Goal: Task Accomplishment & Management: Complete application form

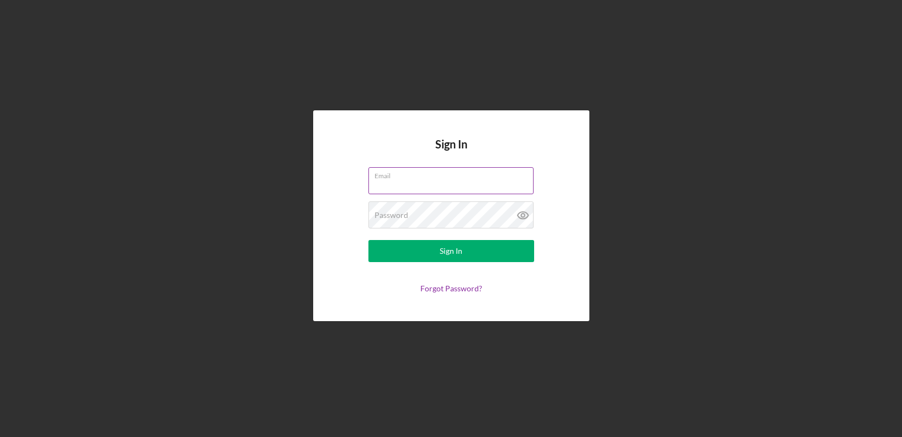
click at [420, 184] on input "Email" at bounding box center [450, 180] width 165 height 27
type input "[EMAIL_ADDRESS][DOMAIN_NAME]"
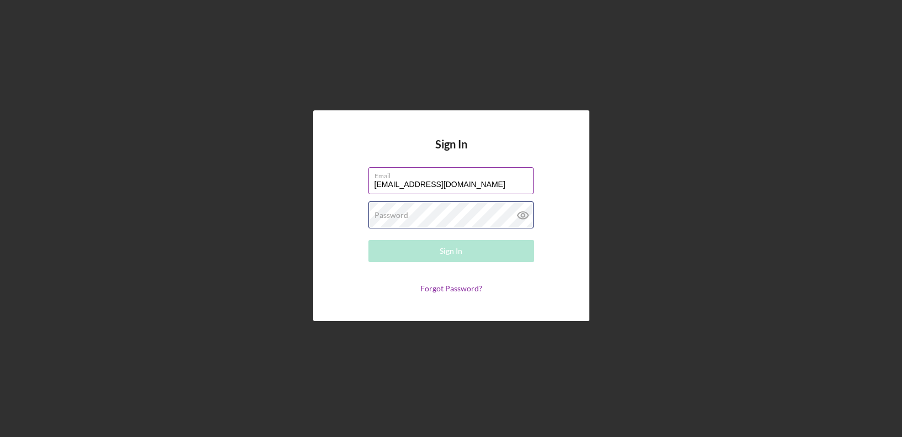
click at [442, 215] on div "Password Required" at bounding box center [451, 216] width 166 height 28
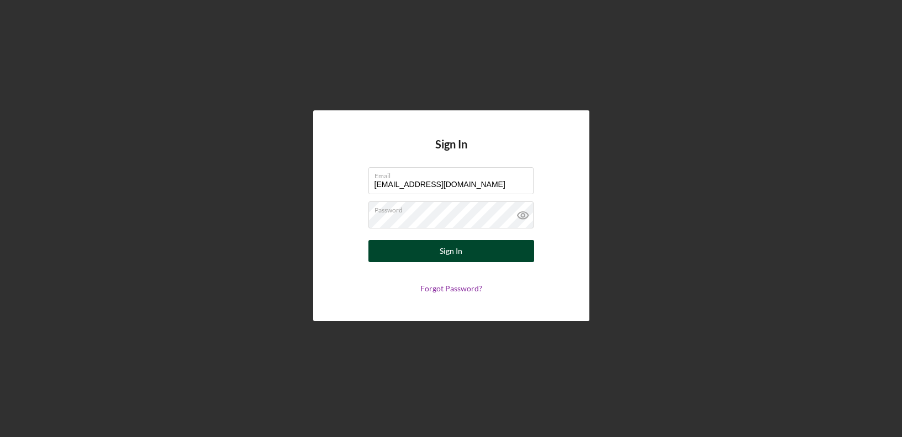
click at [468, 249] on button "Sign In" at bounding box center [451, 251] width 166 height 22
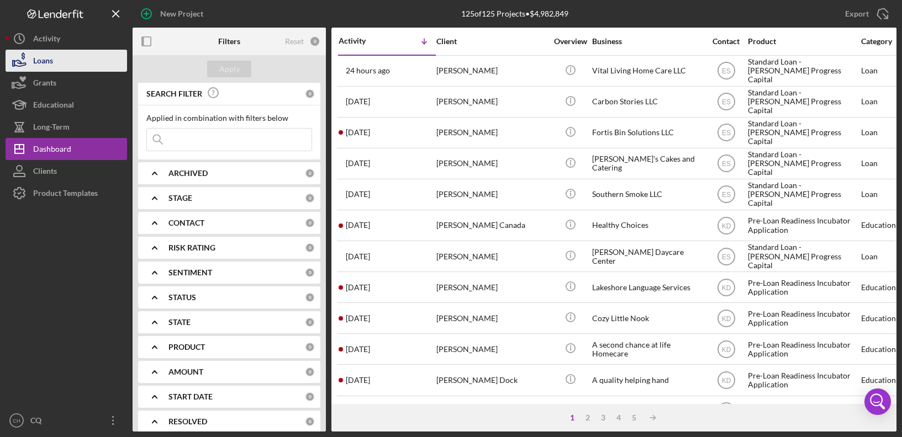
click at [54, 64] on button "Loans" at bounding box center [67, 61] width 122 height 22
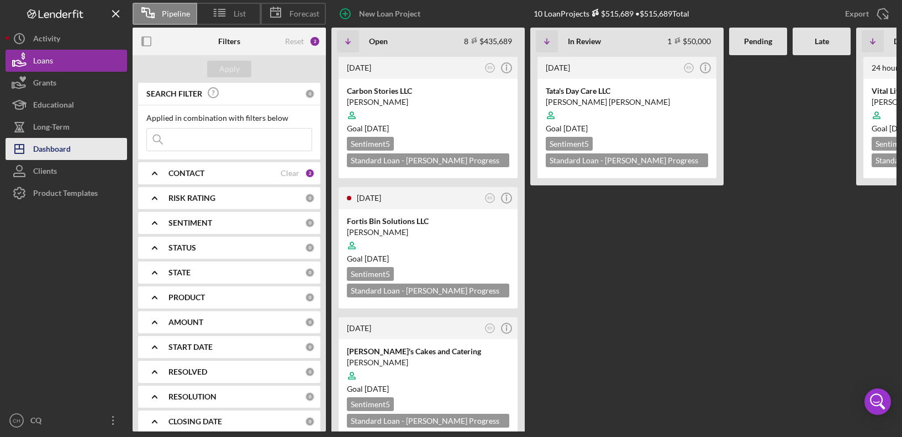
click at [64, 146] on div "Dashboard" at bounding box center [52, 150] width 38 height 25
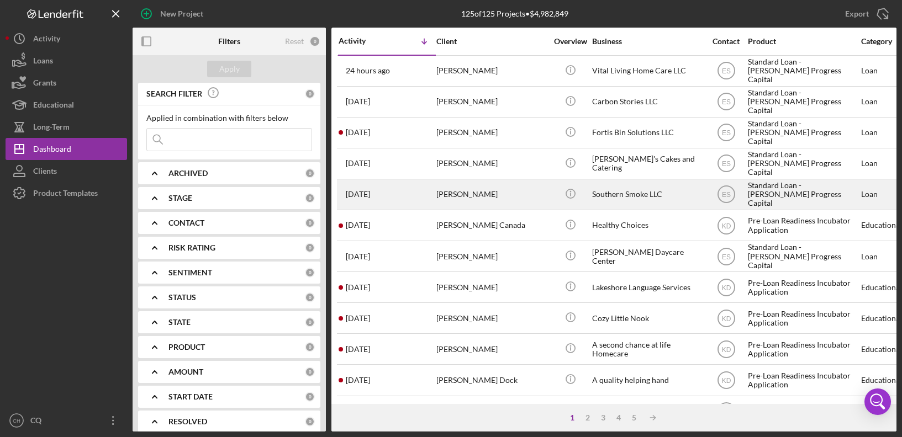
click at [483, 194] on div "[PERSON_NAME]" at bounding box center [491, 194] width 110 height 29
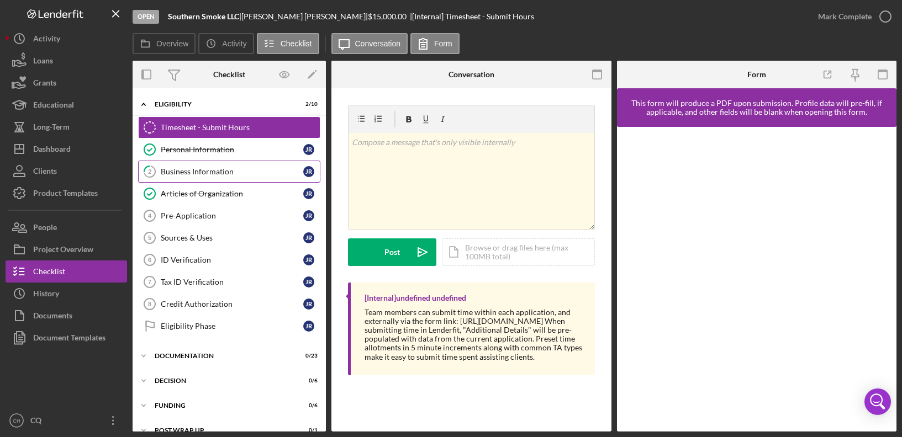
click at [204, 175] on div "Business Information" at bounding box center [232, 171] width 143 height 9
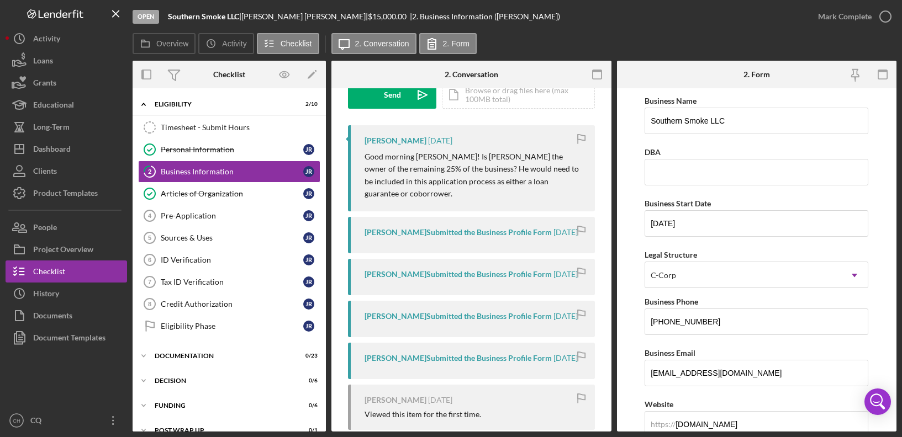
scroll to position [193, 0]
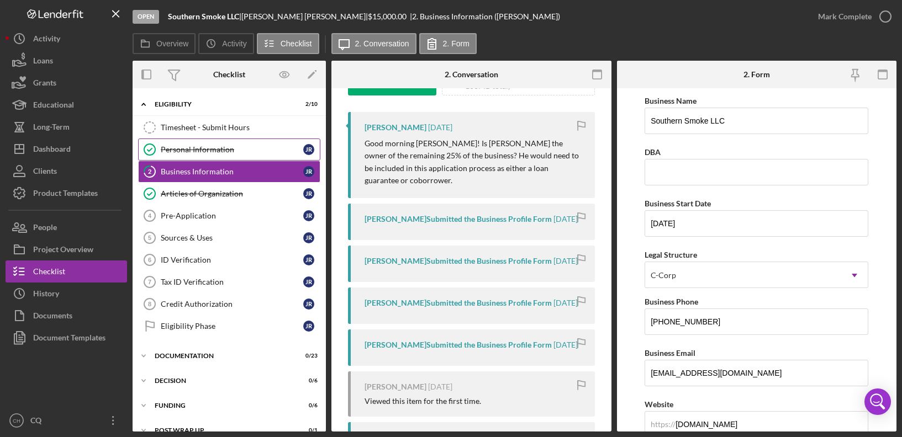
click at [214, 150] on div "Personal Information" at bounding box center [232, 149] width 143 height 9
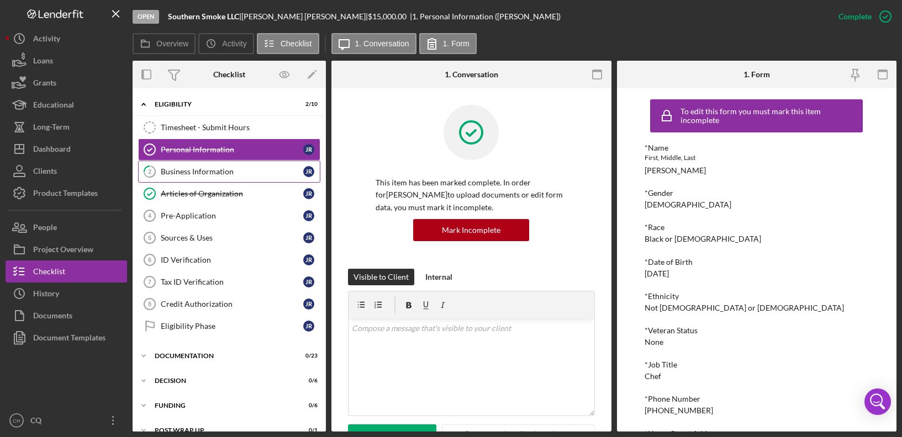
click at [237, 171] on div "Business Information" at bounding box center [232, 171] width 143 height 9
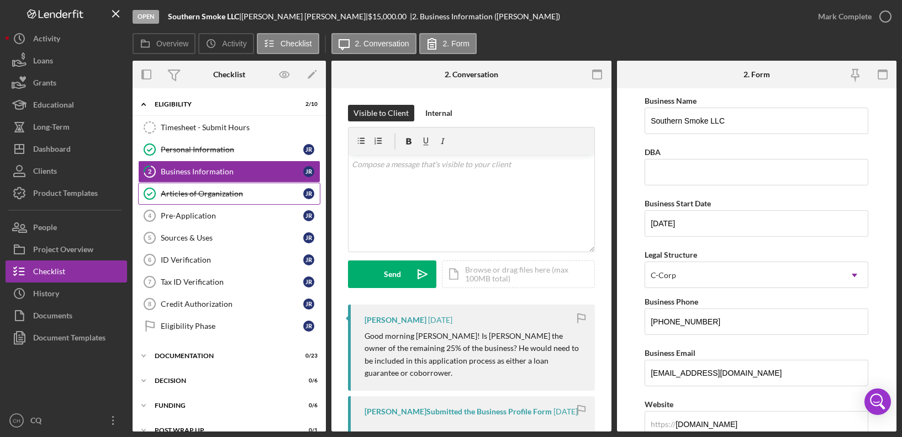
click at [232, 194] on div "Articles of Organization" at bounding box center [232, 193] width 143 height 9
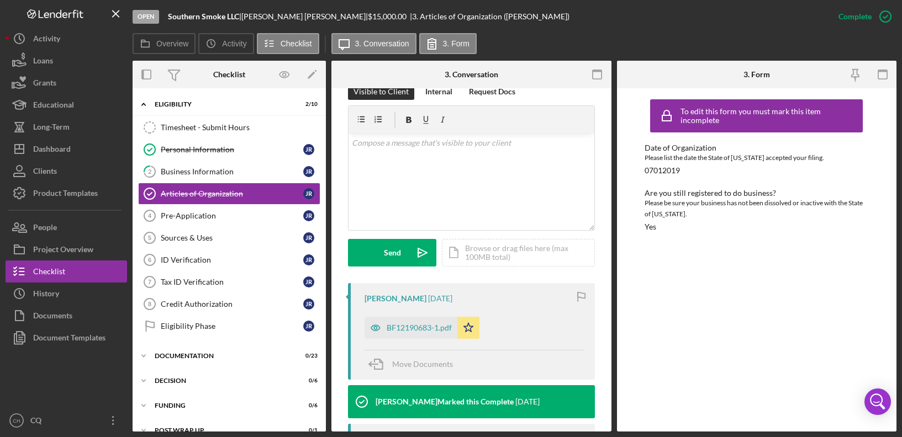
scroll to position [177, 0]
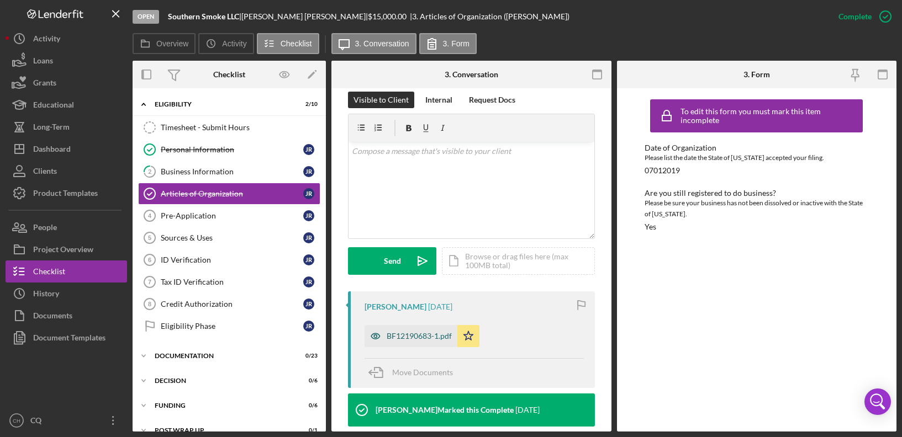
click at [388, 340] on div "BF12190683-1.pdf" at bounding box center [419, 336] width 65 height 9
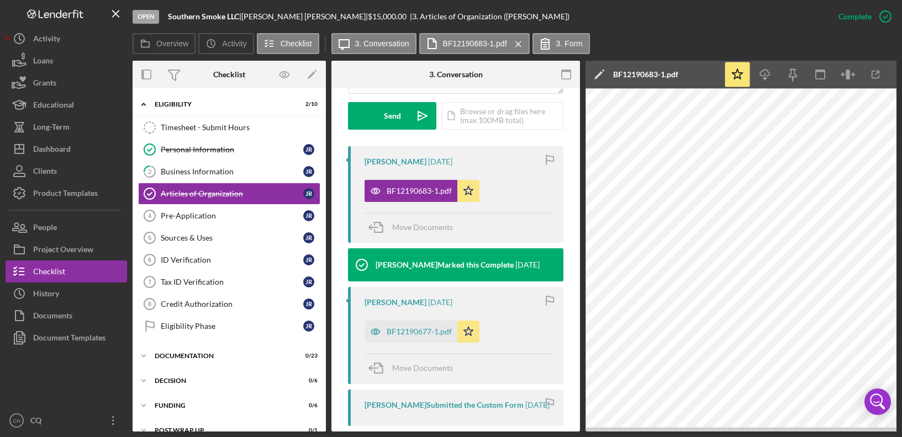
scroll to position [318, 0]
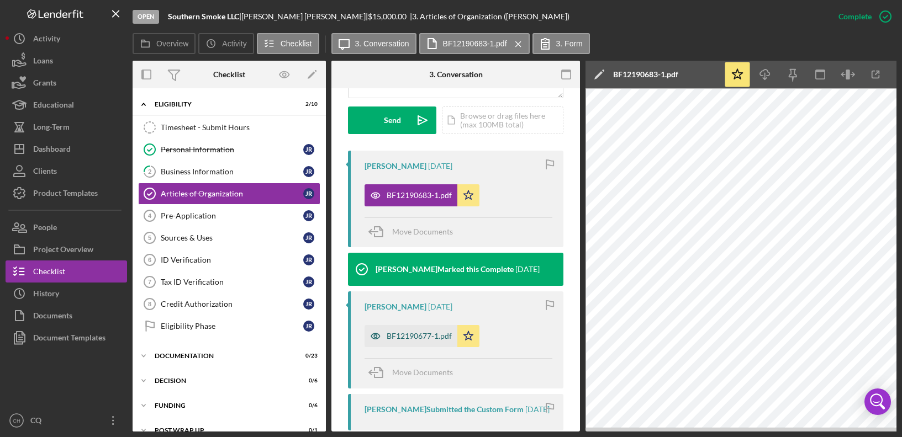
click at [431, 338] on div "BF12190677-1.pdf" at bounding box center [419, 336] width 65 height 9
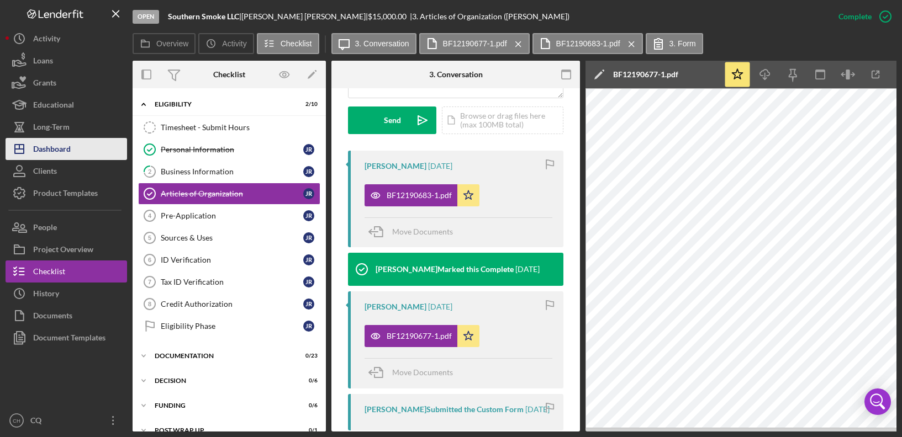
click at [76, 151] on button "Icon/Dashboard Dashboard" at bounding box center [67, 149] width 122 height 22
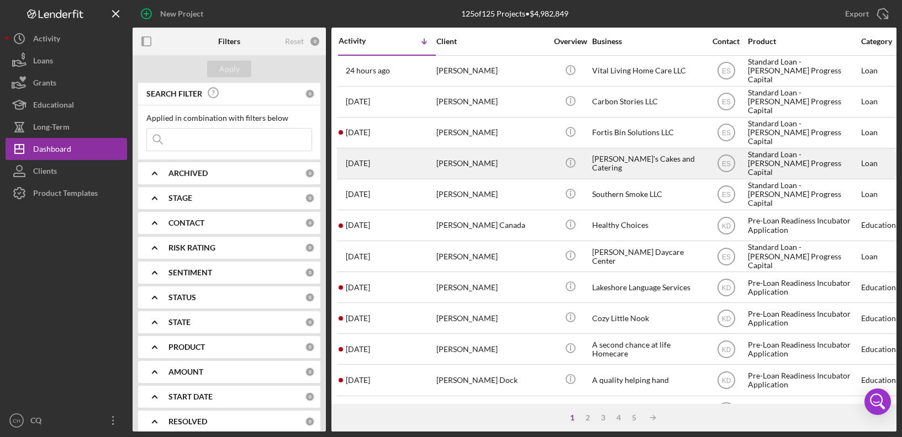
click at [615, 172] on div "[PERSON_NAME]'s Cakes and Catering" at bounding box center [647, 163] width 110 height 29
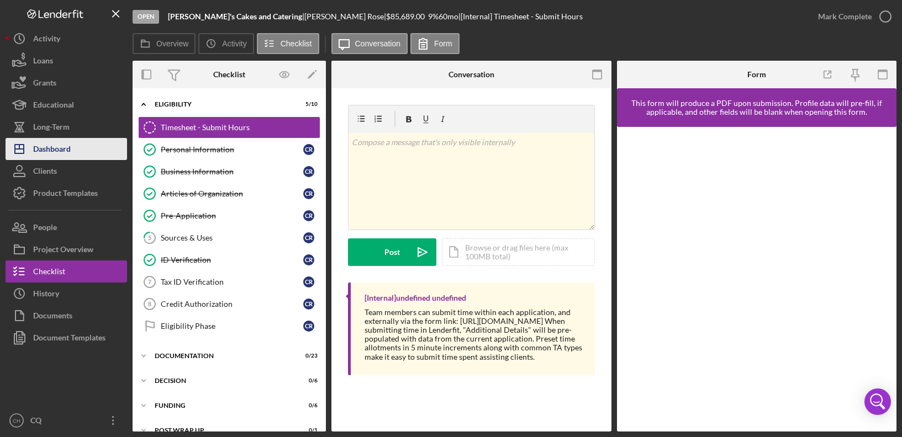
click at [76, 149] on button "Icon/Dashboard Dashboard" at bounding box center [67, 149] width 122 height 22
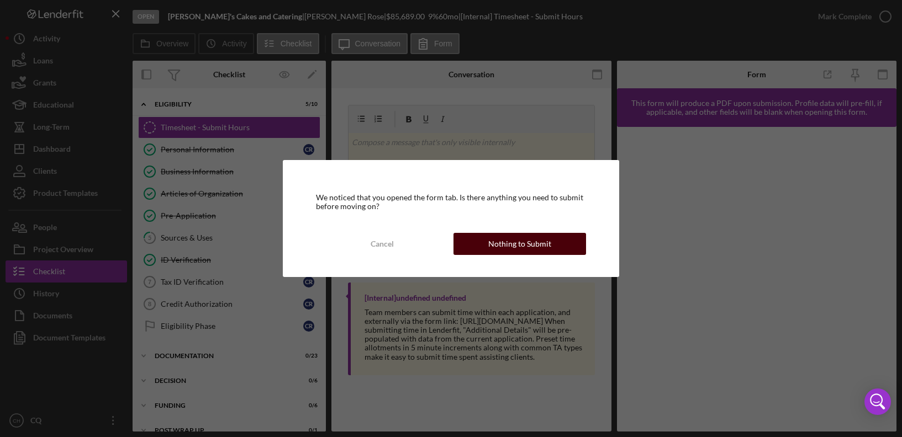
click at [493, 239] on div "Nothing to Submit" at bounding box center [519, 244] width 63 height 22
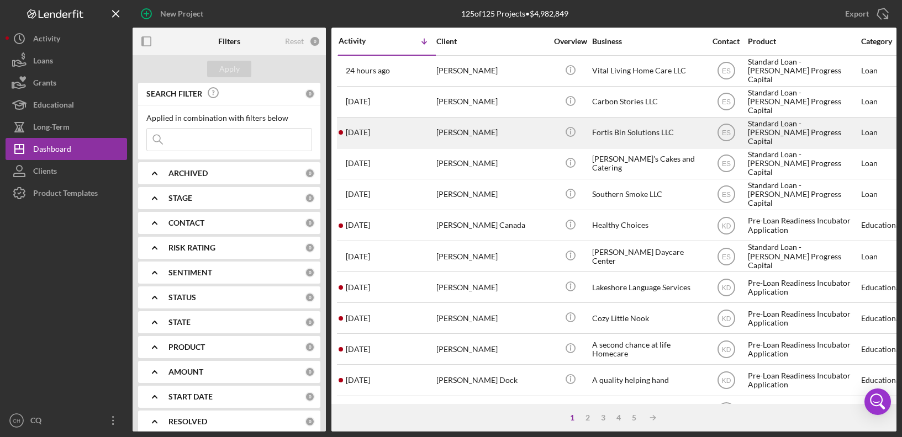
click at [433, 135] on div "[DATE] [PERSON_NAME]" at bounding box center [387, 132] width 97 height 29
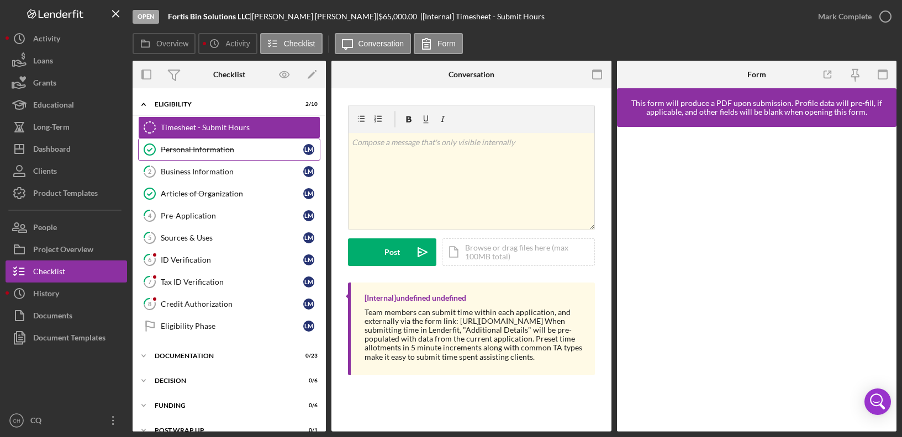
click at [218, 152] on div "Personal Information" at bounding box center [232, 149] width 143 height 9
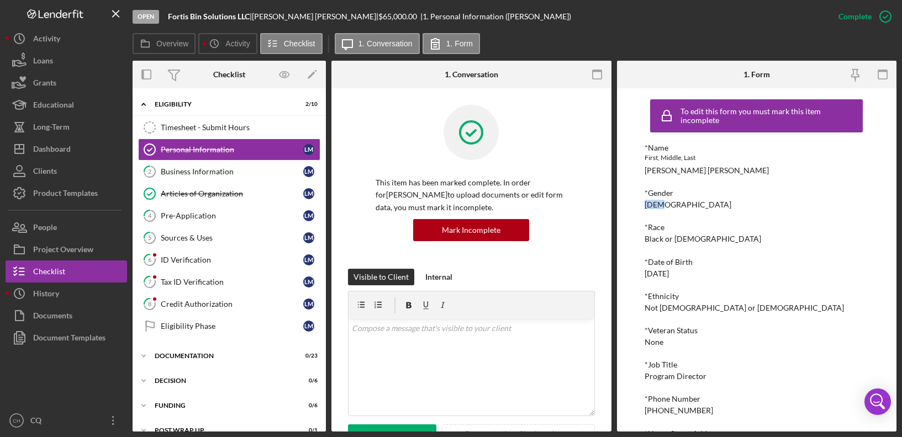
drag, startPoint x: 896, startPoint y: 189, endPoint x: 896, endPoint y: 207, distance: 18.2
click at [896, 207] on div "To edit this form you must mark this item incomplete *Name First, Middle, Last …" at bounding box center [757, 260] width 280 height 344
click at [228, 193] on div "Articles of Organization" at bounding box center [232, 193] width 143 height 9
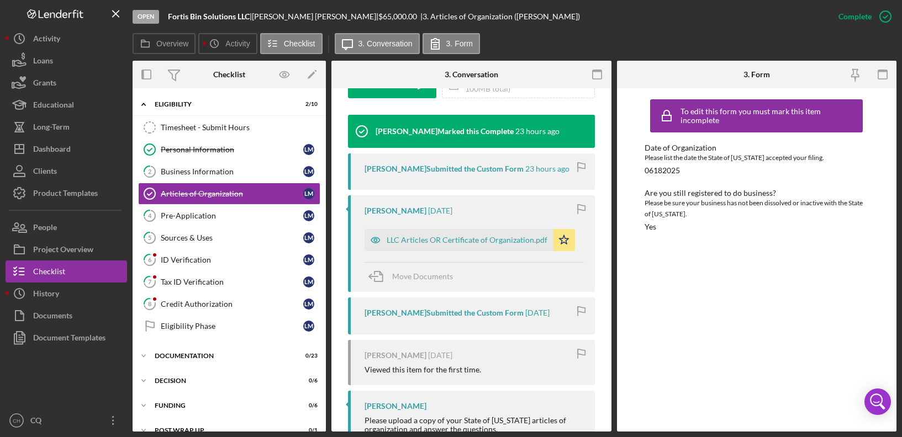
scroll to position [351, 0]
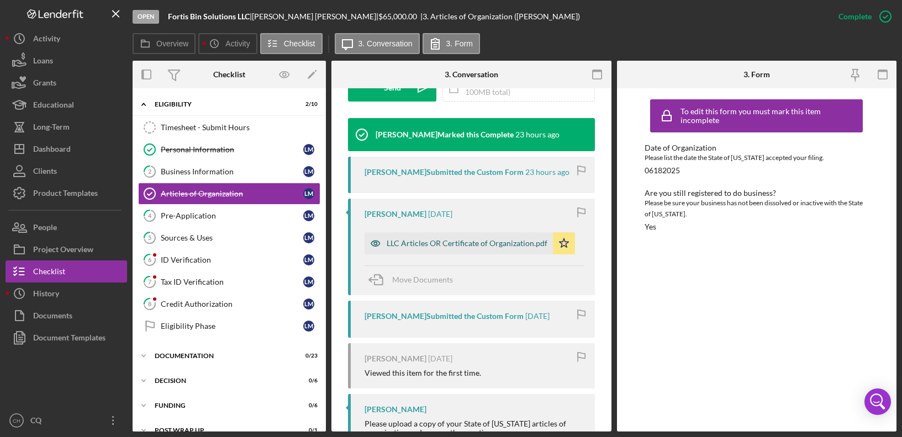
click at [453, 242] on div "LLC Articles OR Certificate of Organization.pdf" at bounding box center [467, 243] width 161 height 9
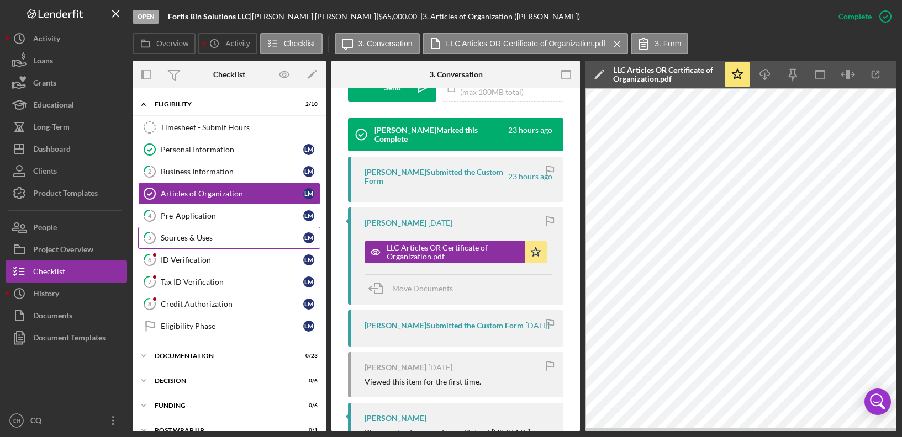
click at [218, 232] on link "5 Sources & Uses [PERSON_NAME]" at bounding box center [229, 238] width 182 height 22
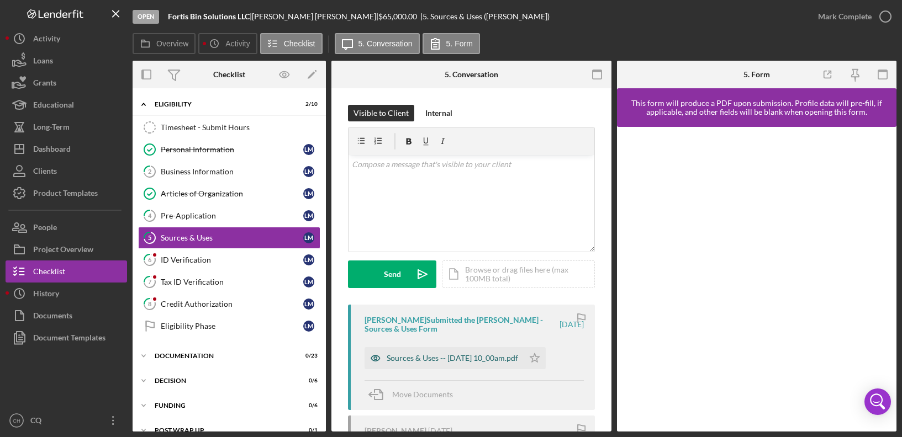
click at [492, 363] on div "Sources & Uses -- [DATE] 10_00am.pdf" at bounding box center [444, 358] width 159 height 22
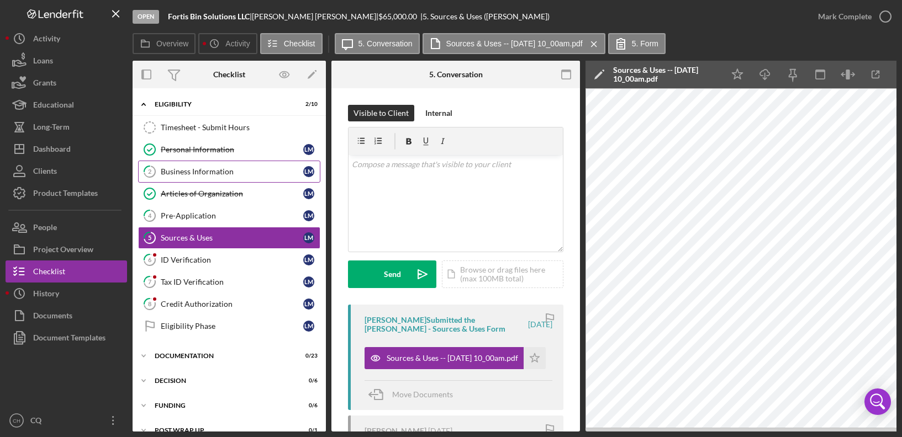
click at [242, 180] on link "2 Business Information [PERSON_NAME]" at bounding box center [229, 172] width 182 height 22
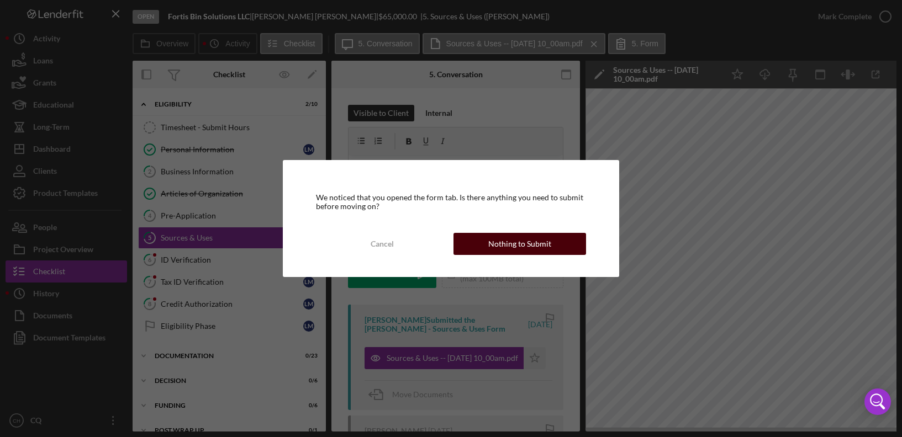
click at [489, 237] on button "Nothing to Submit" at bounding box center [520, 244] width 133 height 22
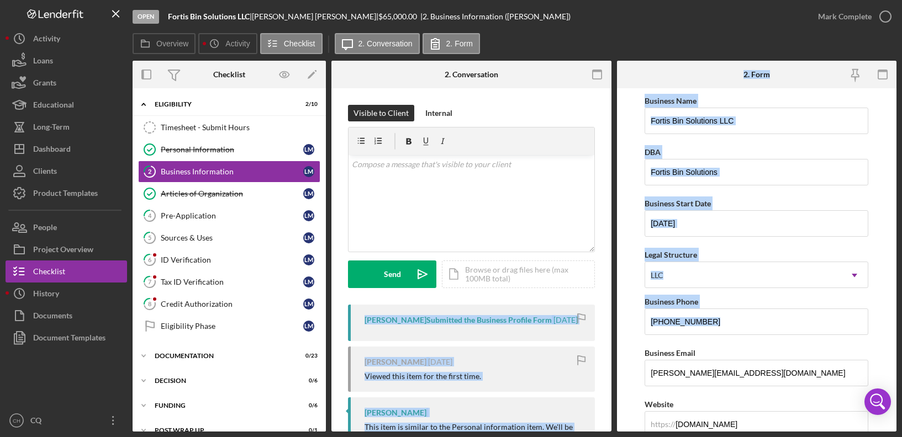
drag, startPoint x: 608, startPoint y: 287, endPoint x: 618, endPoint y: 336, distance: 50.3
click at [618, 336] on div "Overview Internal Workflow Stage Open Icon/Dropdown Arrow Archive (can unarchiv…" at bounding box center [515, 246] width 764 height 371
click at [624, 268] on form "Business Name Fortis Bin Solutions LLC DBA Fortis Bin Solutions Business Start …" at bounding box center [757, 260] width 280 height 344
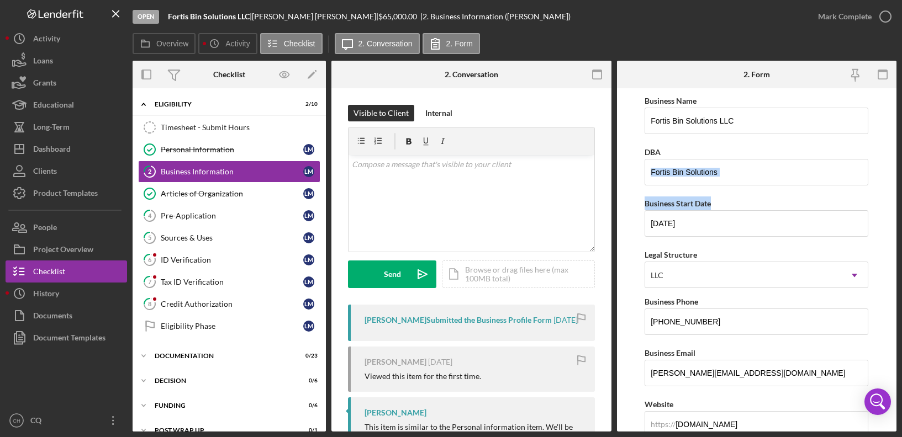
drag, startPoint x: 897, startPoint y: 178, endPoint x: 897, endPoint y: 192, distance: 13.8
click at [897, 192] on div "Open Fortis Bin Solutions LLC | [PERSON_NAME] | $65,000.00 | 2. Business Inform…" at bounding box center [451, 218] width 902 height 437
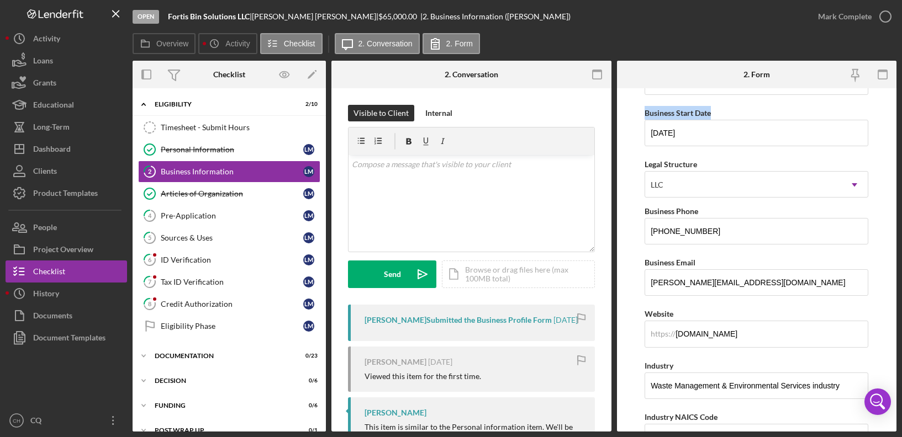
scroll to position [154, 0]
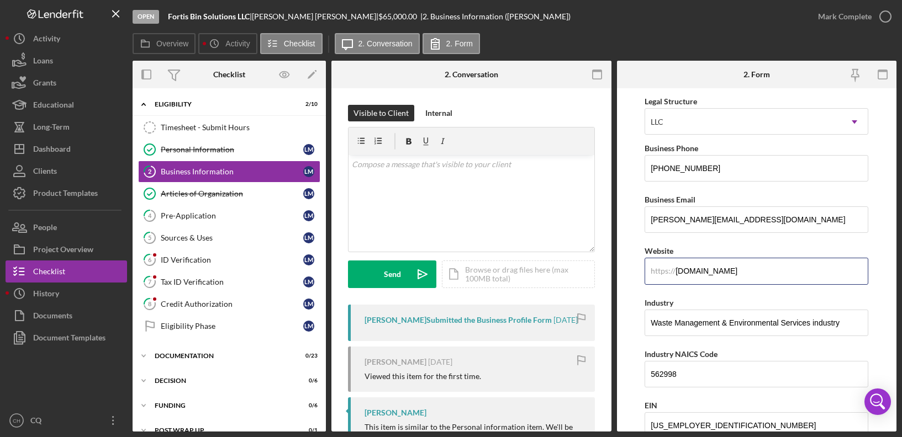
drag, startPoint x: 753, startPoint y: 273, endPoint x: 615, endPoint y: 272, distance: 138.1
click at [615, 272] on div "Overview Internal Workflow Stage Open Icon/Dropdown Arrow Archive (can unarchiv…" at bounding box center [515, 246] width 764 height 371
